Goal: Task Accomplishment & Management: Manage account settings

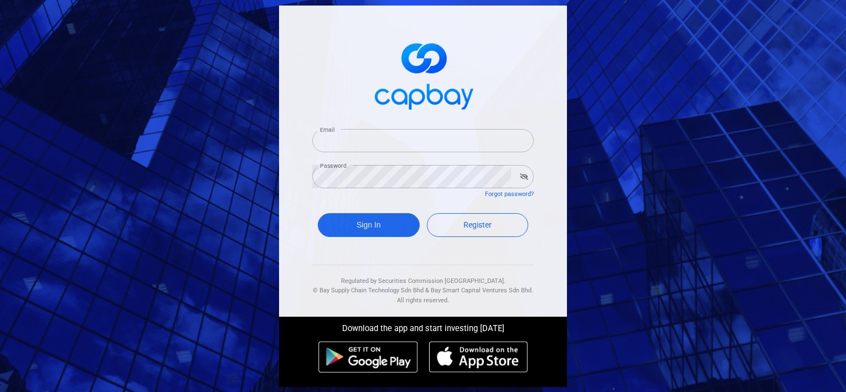
type input "[EMAIL_ADDRESS][DOMAIN_NAME]"
click at [520, 177] on icon "button" at bounding box center [524, 176] width 8 height 7
click at [524, 177] on button "button" at bounding box center [528, 176] width 9 height 9
click at [520, 177] on icon "button" at bounding box center [524, 176] width 8 height 7
type input "[EMAIL_ADDRESS][DOMAIN_NAME]"
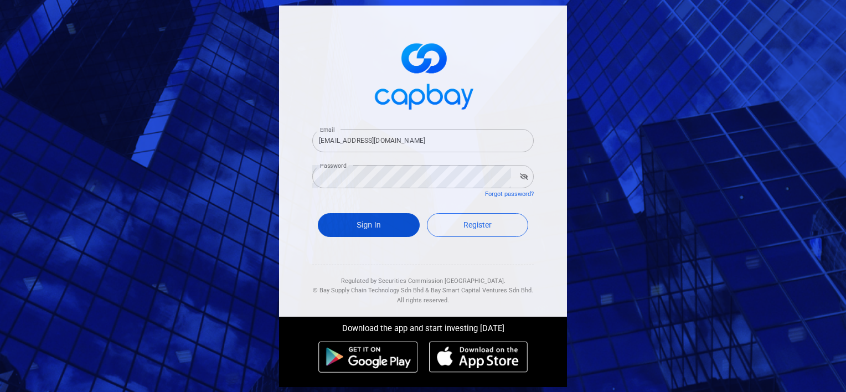
click at [376, 225] on button "Sign In" at bounding box center [369, 225] width 102 height 24
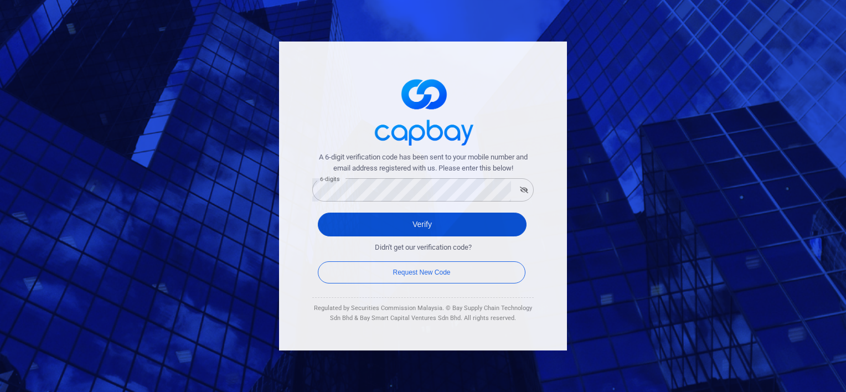
click at [424, 231] on button "Verify" at bounding box center [422, 225] width 209 height 24
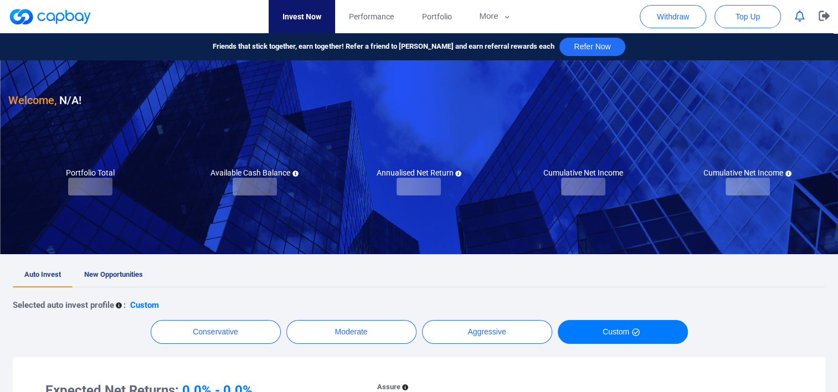
checkbox input "true"
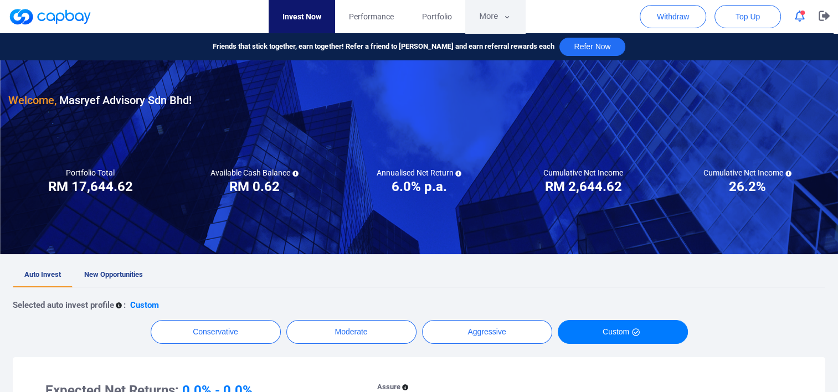
click at [497, 23] on button "More" at bounding box center [494, 16] width 59 height 33
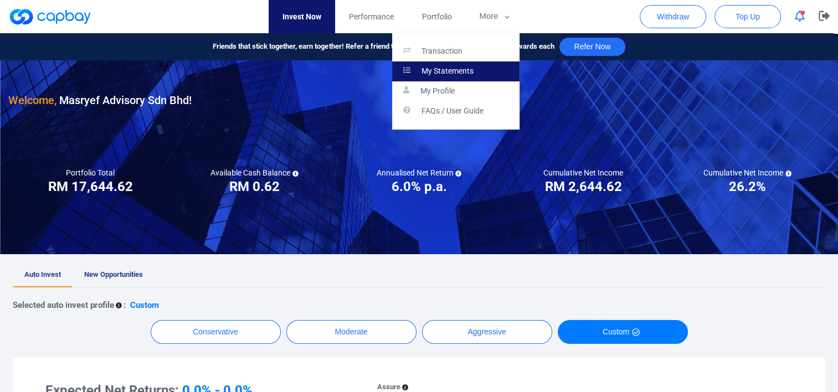
click at [456, 69] on p "My Statements" at bounding box center [447, 71] width 52 height 10
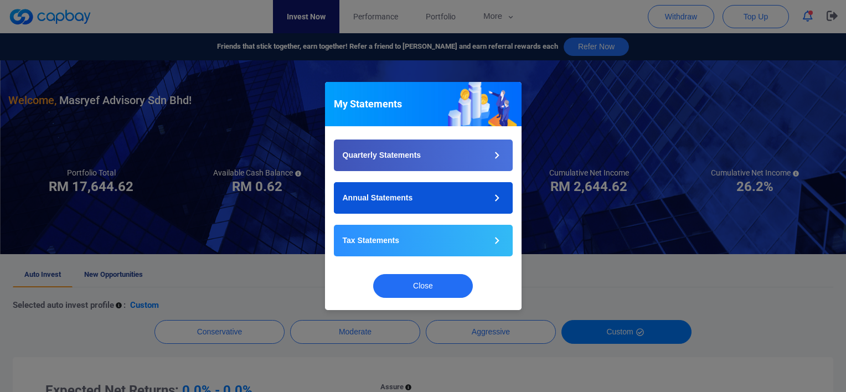
click at [422, 193] on button "Annual Statements" at bounding box center [423, 198] width 179 height 32
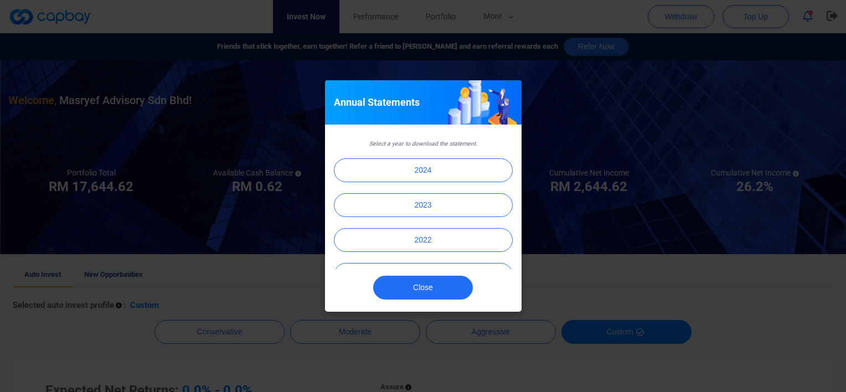
click at [422, 193] on div "2024 2023 2022 2021" at bounding box center [423, 213] width 179 height 111
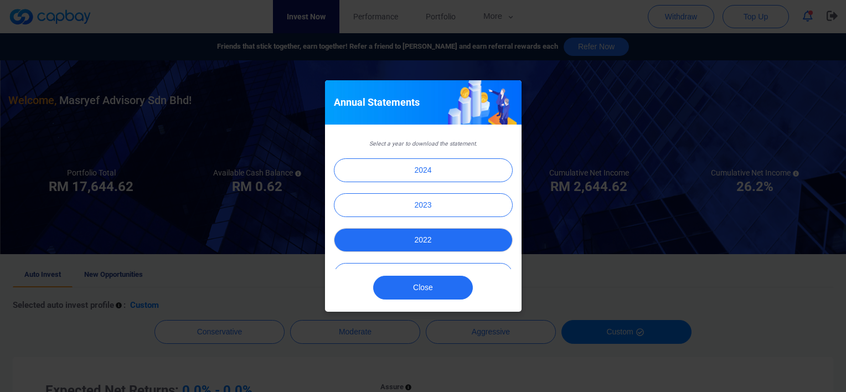
click at [468, 228] on button "2022" at bounding box center [423, 240] width 179 height 24
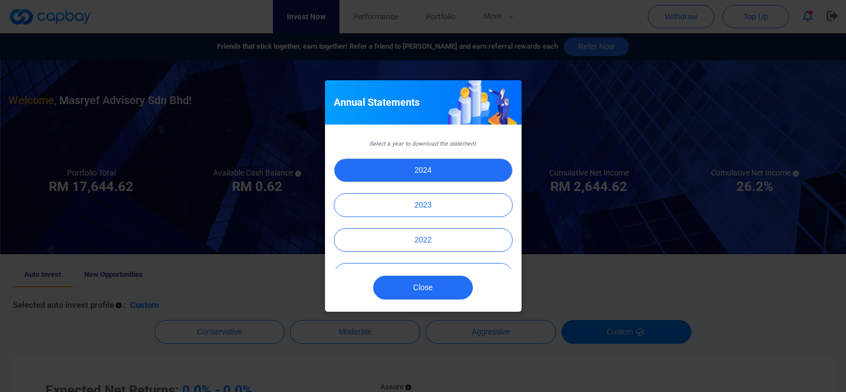
click at [461, 167] on button "2024" at bounding box center [423, 170] width 179 height 24
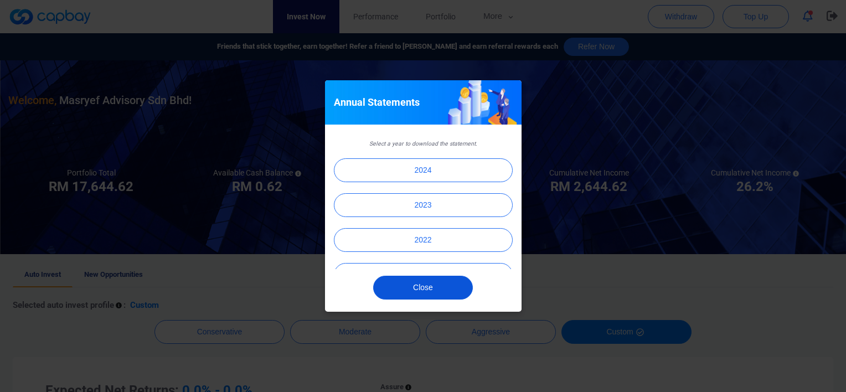
click at [439, 293] on button "Close" at bounding box center [423, 288] width 100 height 24
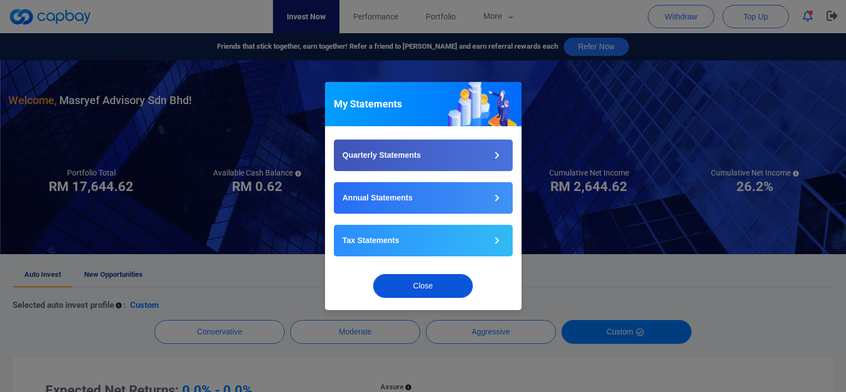
click at [419, 290] on button "Close" at bounding box center [423, 286] width 100 height 24
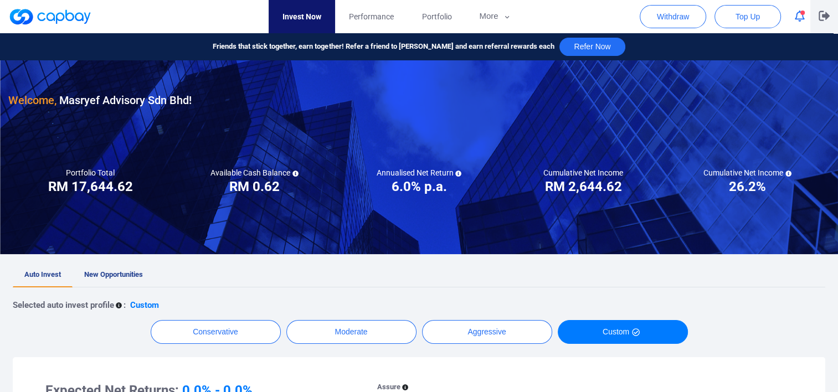
click at [822, 17] on icon "button" at bounding box center [823, 16] width 11 height 10
